Goal: Check status: Check status

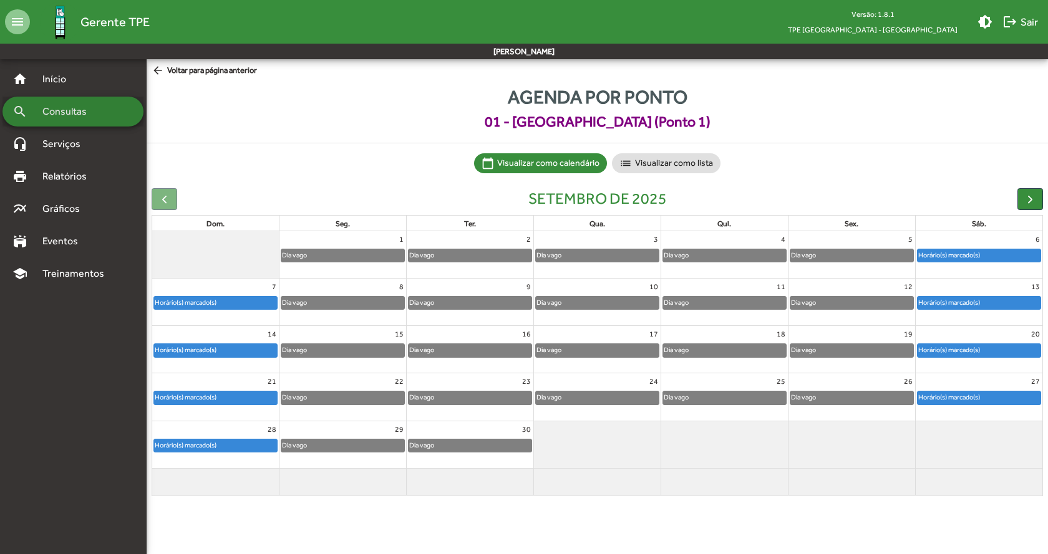
click at [79, 112] on span "Consultas" at bounding box center [69, 111] width 68 height 15
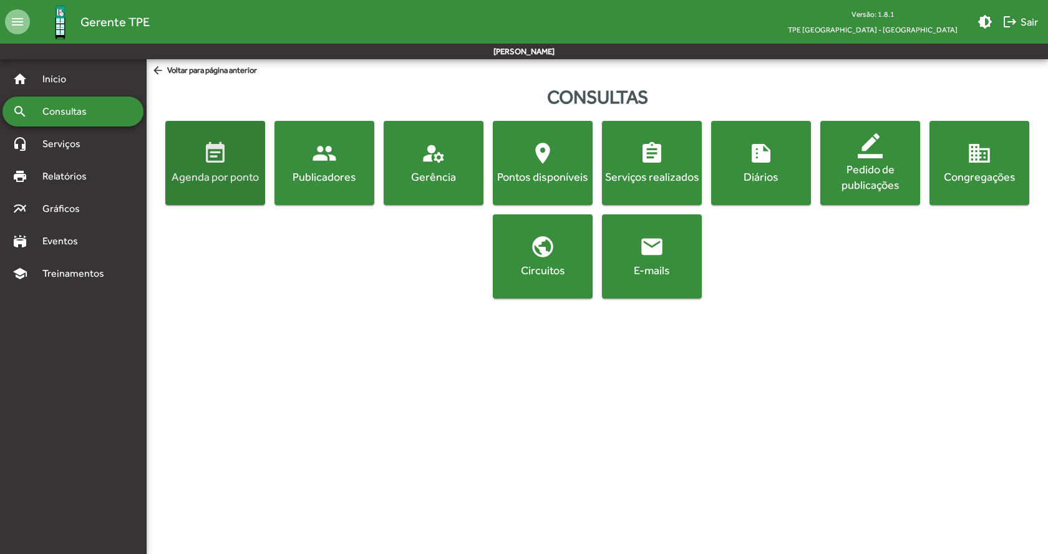
click at [225, 167] on span "event_note Agenda por ponto" at bounding box center [215, 163] width 95 height 44
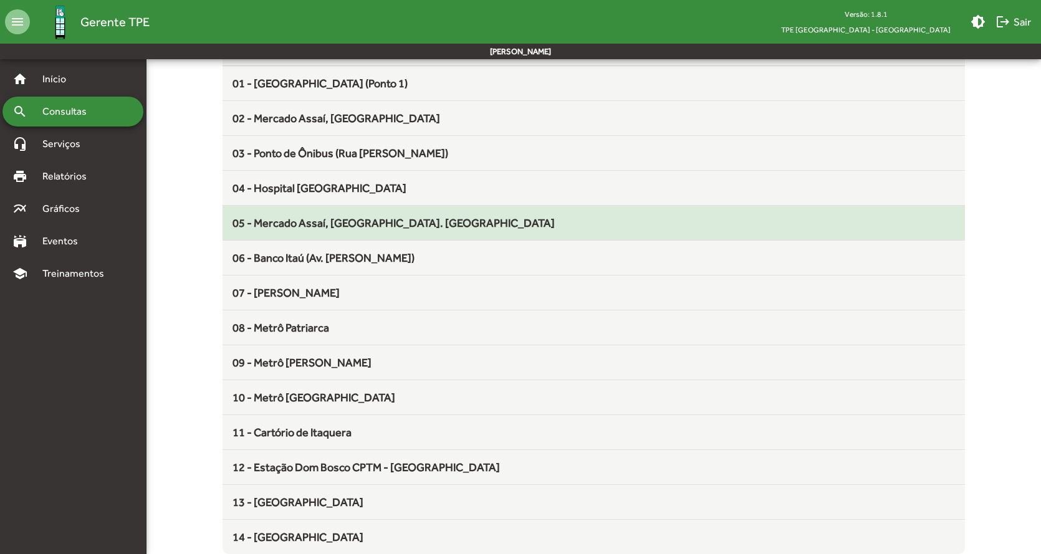
scroll to position [173, 0]
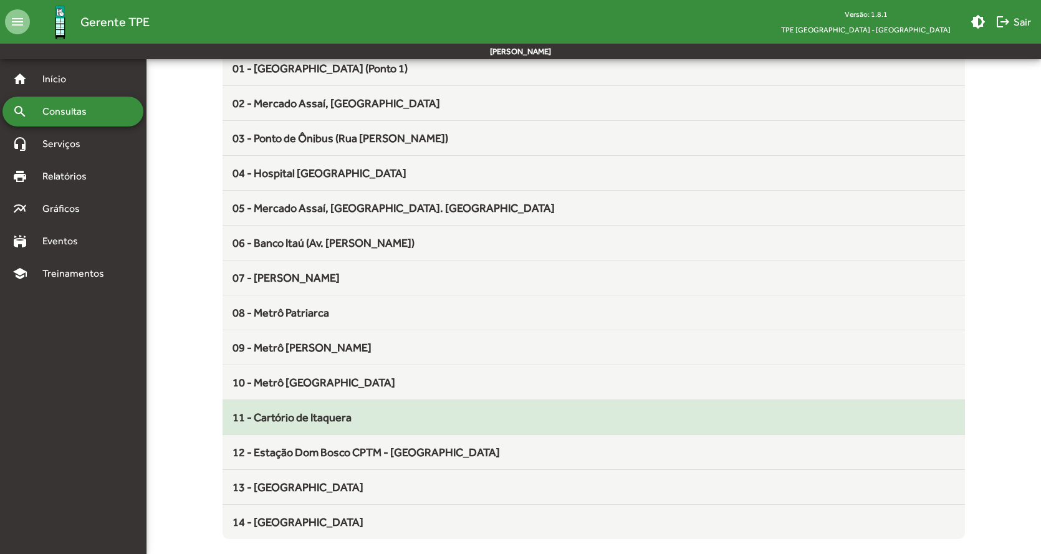
click at [430, 413] on div "11 - Cartório de Itaquera" at bounding box center [594, 417] width 723 height 17
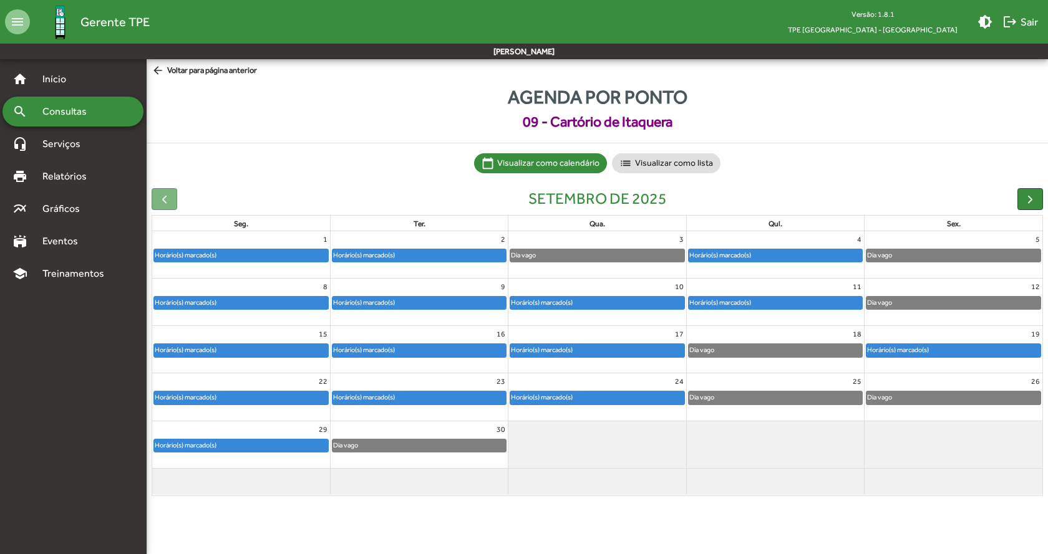
click at [888, 351] on div "Horário(s) marcado(s)" at bounding box center [897, 350] width 63 height 12
